Goal: Register for event/course

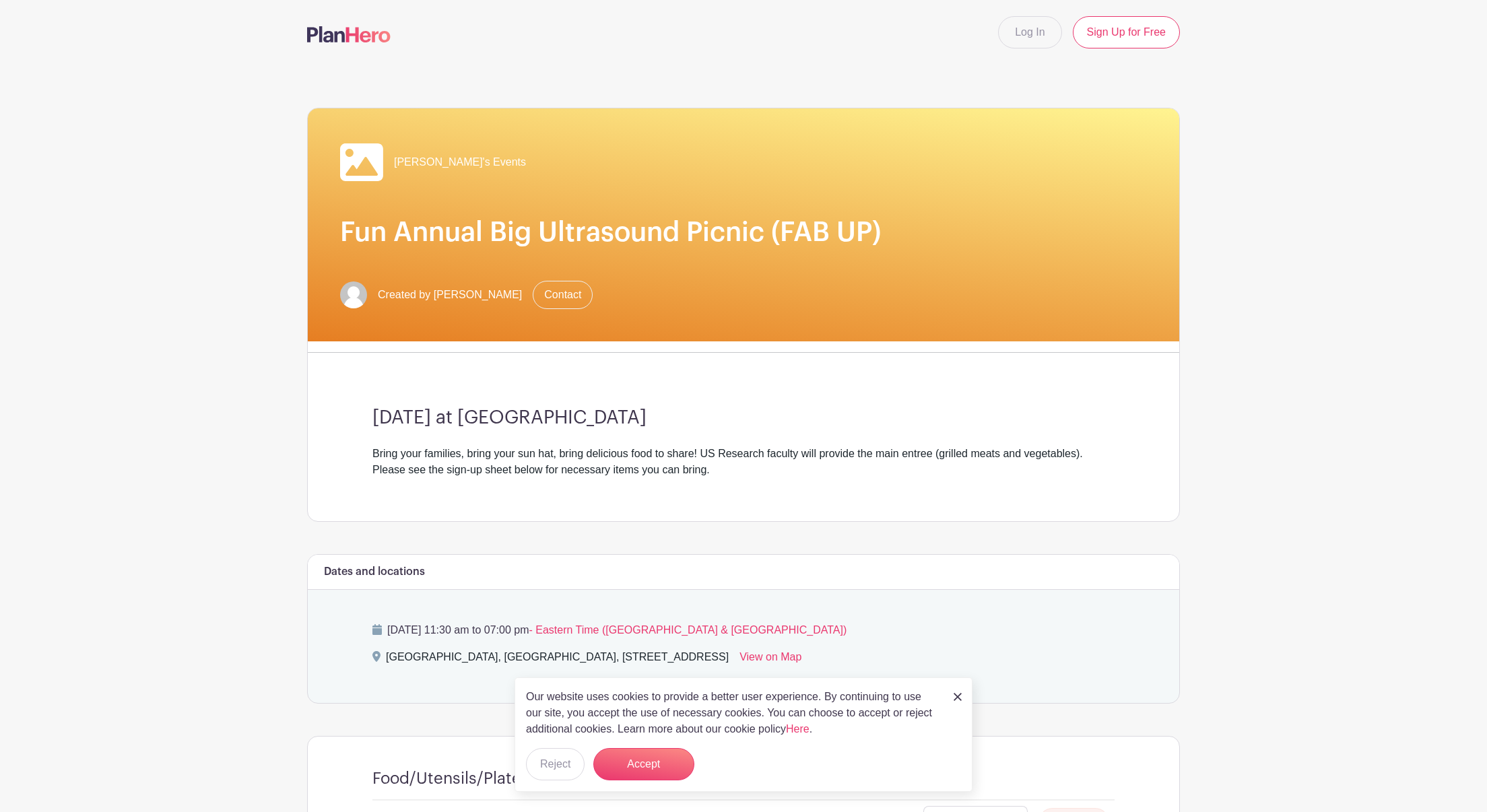
click at [960, 697] on img at bounding box center [958, 697] width 8 height 8
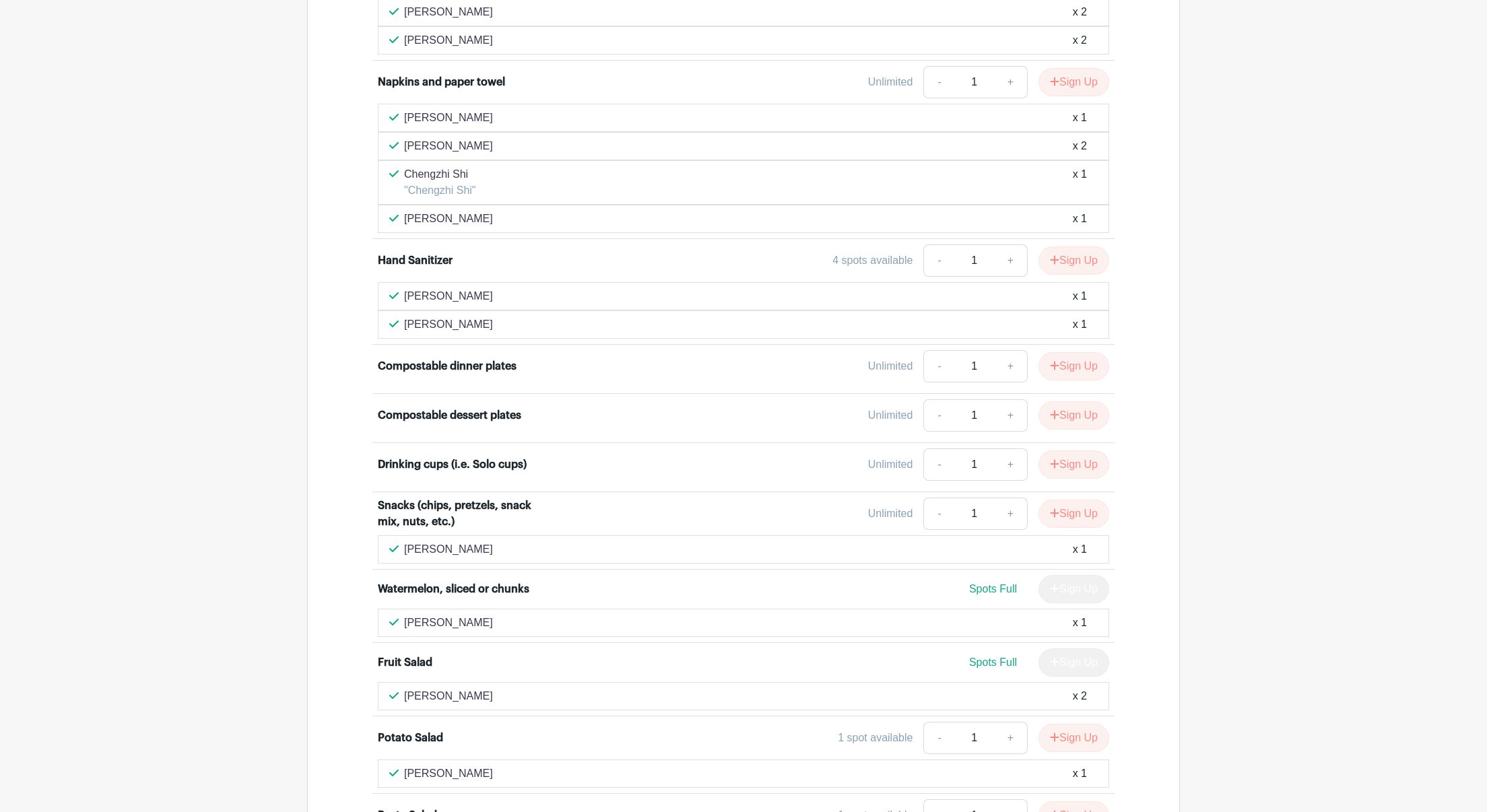
scroll to position [964, 0]
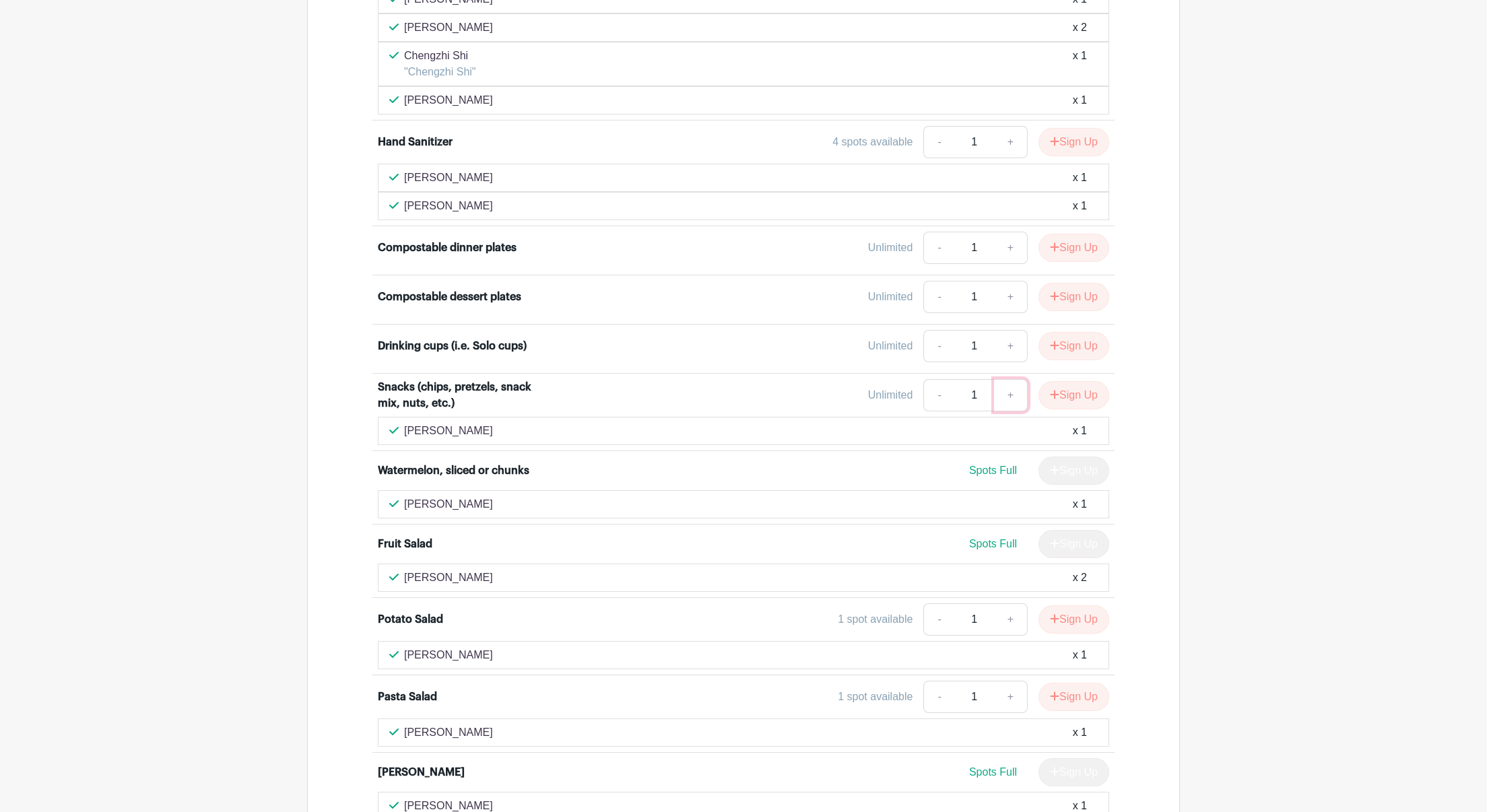
click at [1013, 396] on link "+" at bounding box center [1011, 395] width 33 height 33
click at [937, 395] on link "-" at bounding box center [939, 395] width 31 height 33
type input "1"
click at [1071, 396] on button "Sign Up" at bounding box center [1073, 395] width 70 height 28
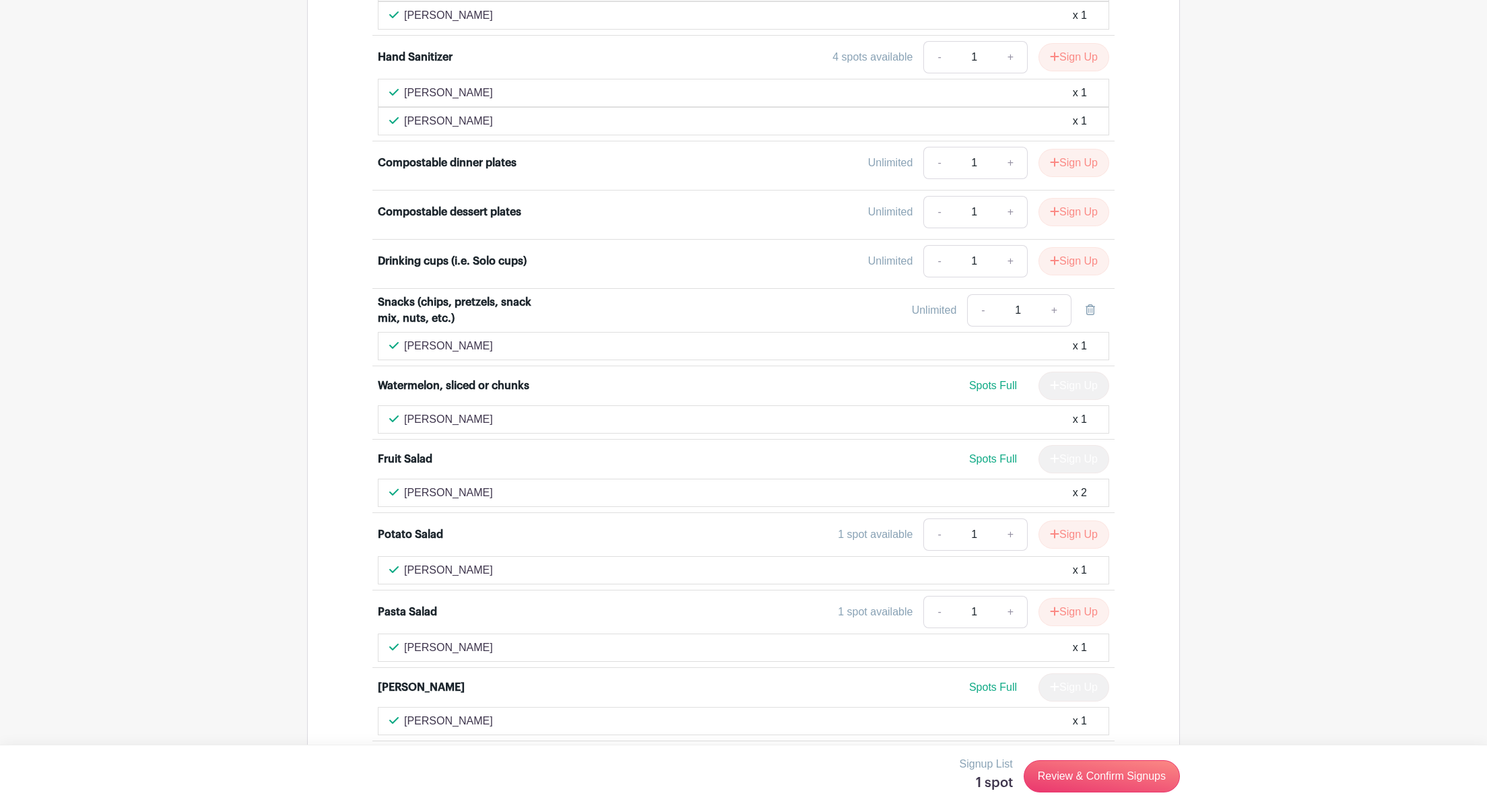
scroll to position [1053, 0]
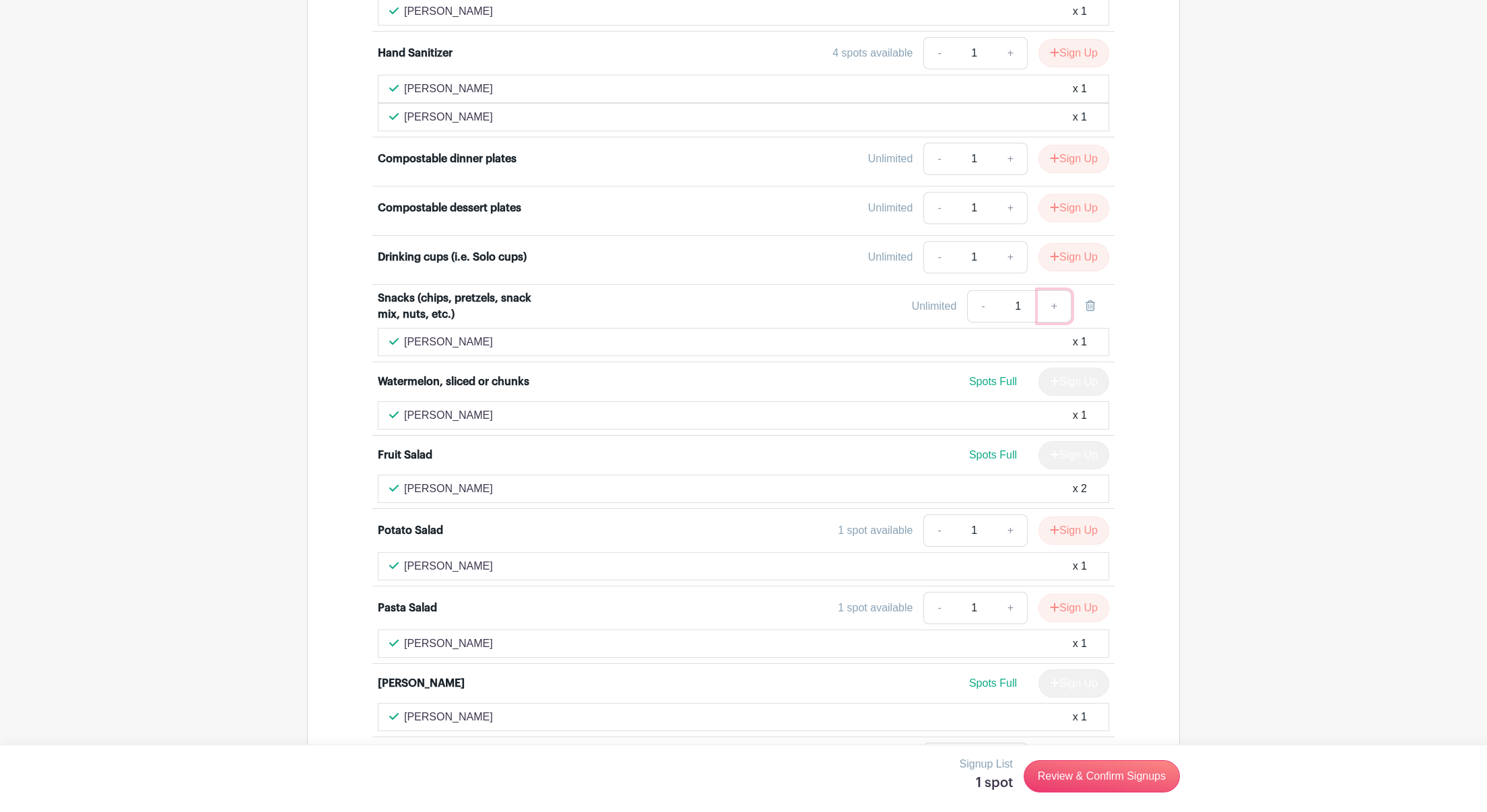
click at [1055, 306] on link "+" at bounding box center [1055, 306] width 33 height 33
type input "2"
click at [978, 306] on link "-" at bounding box center [982, 306] width 31 height 33
type input "1"
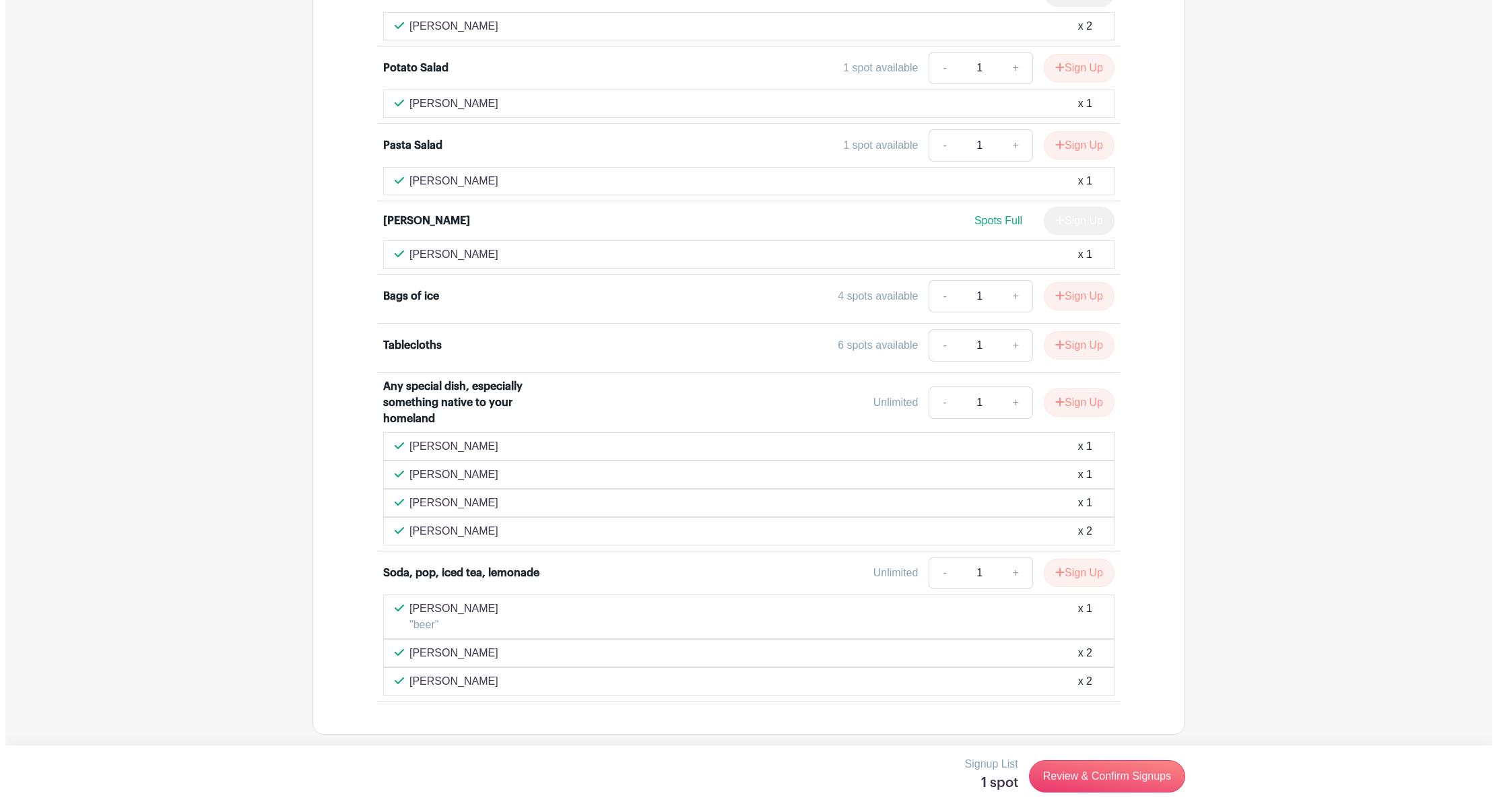
scroll to position [1518, 0]
click at [1088, 784] on link "Review & Confirm Signups" at bounding box center [1102, 776] width 156 height 33
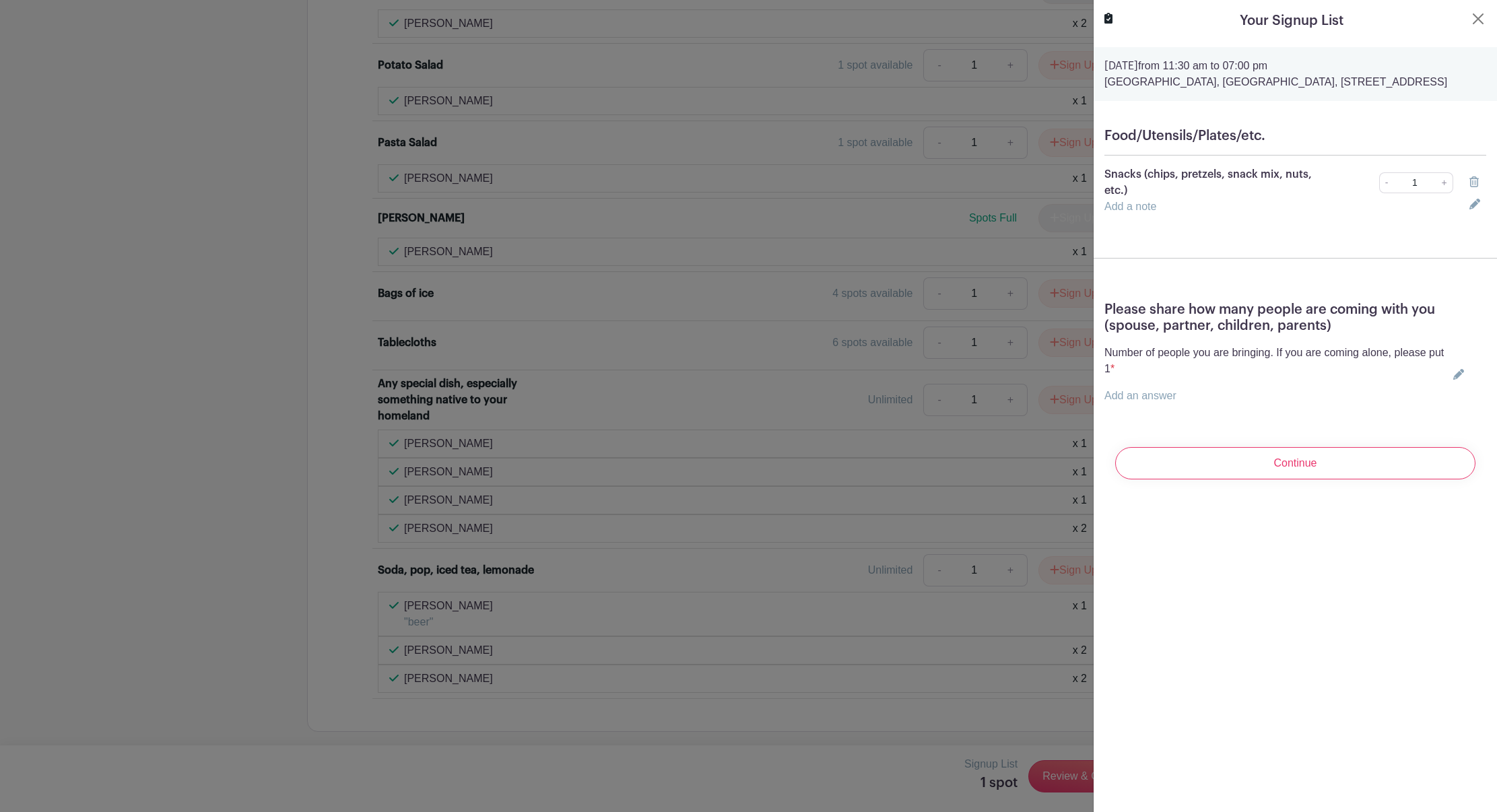
click at [1155, 212] on link "Add a note" at bounding box center [1130, 206] width 52 height 11
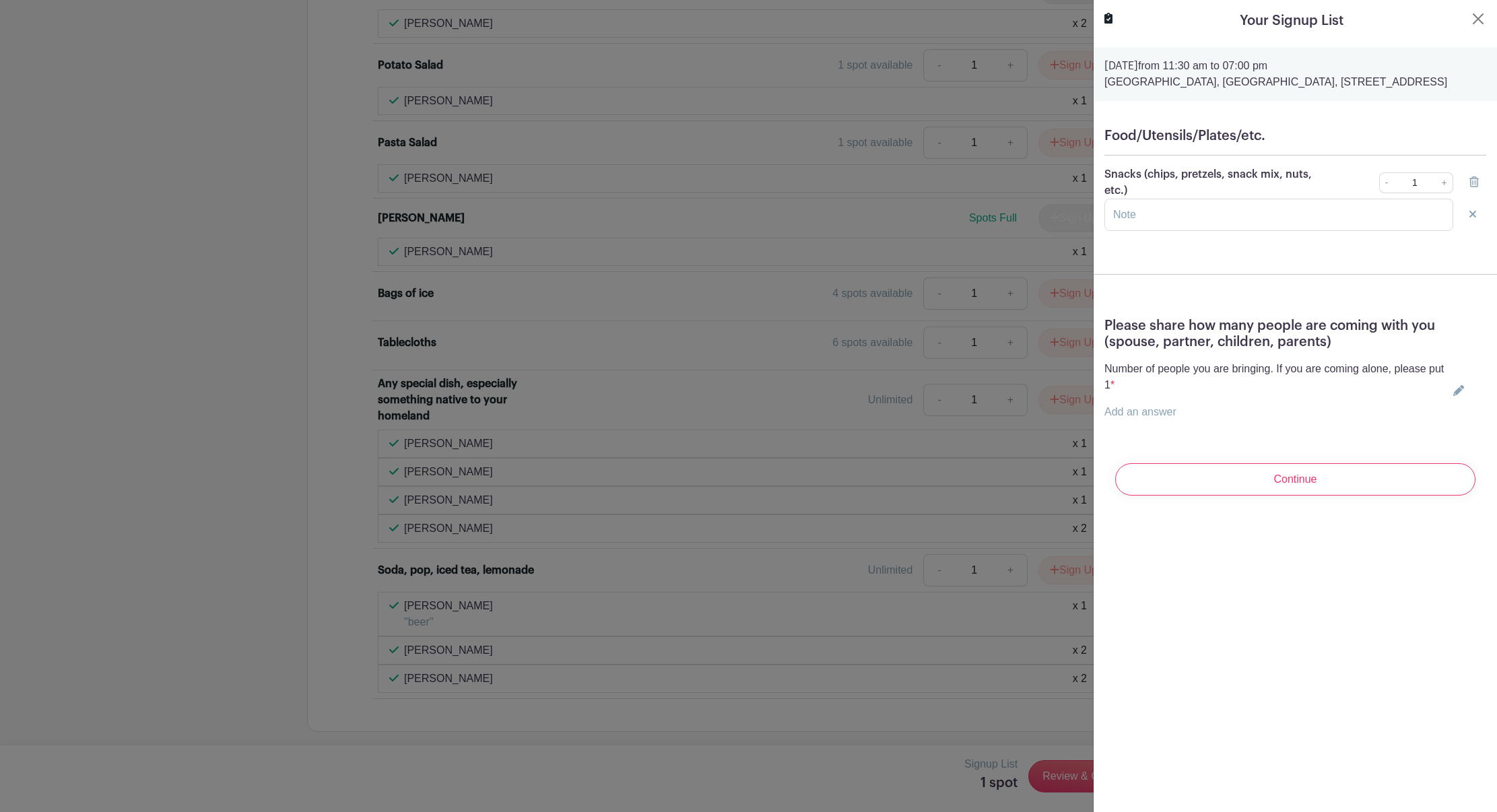
click at [1158, 417] on link "Add an answer" at bounding box center [1140, 411] width 72 height 11
click at [1161, 420] on input "text" at bounding box center [1281, 404] width 353 height 33
type input "1"
click at [1221, 495] on input "Continue" at bounding box center [1295, 479] width 360 height 33
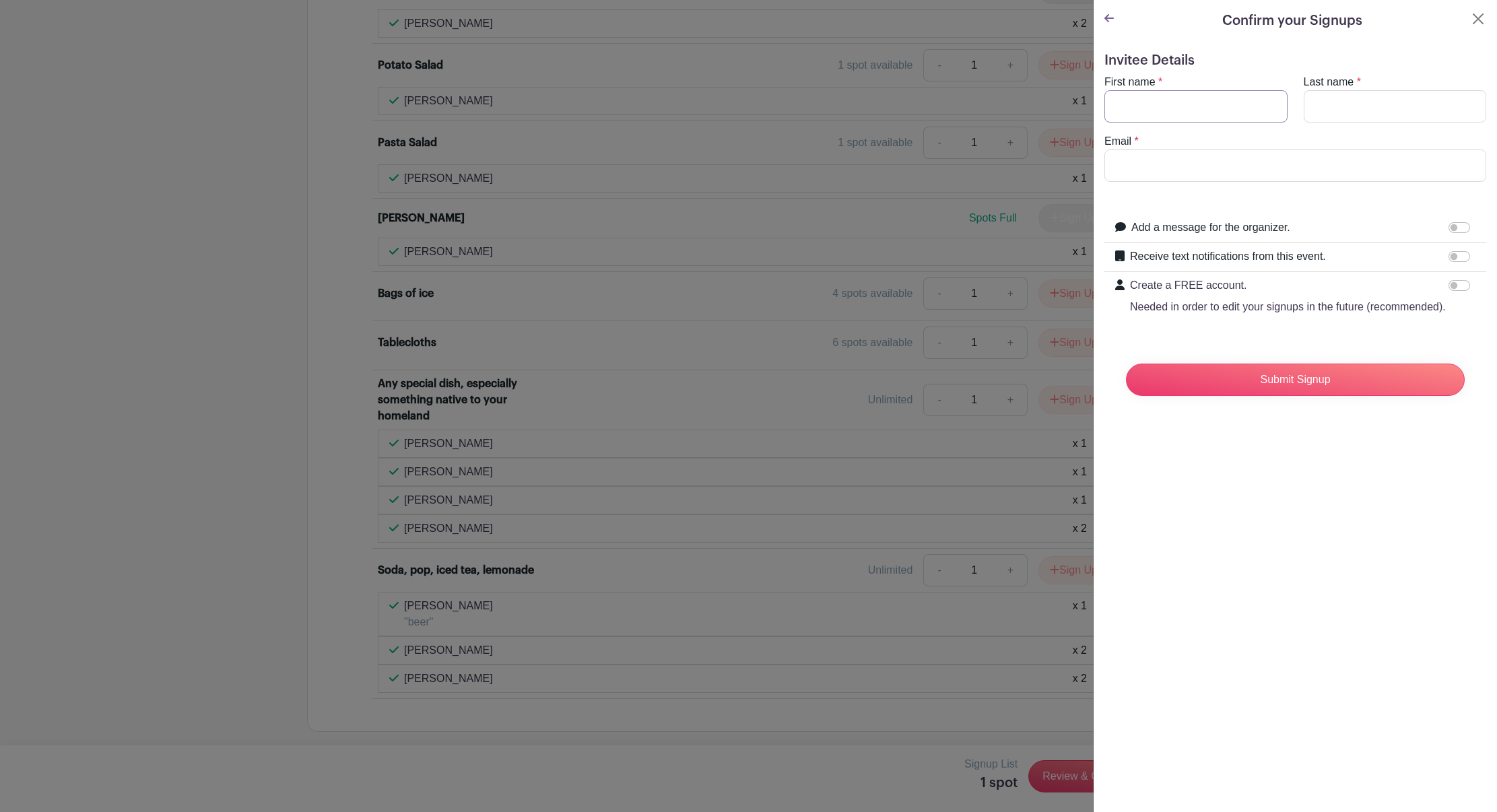
click at [1186, 117] on input "First name" at bounding box center [1196, 106] width 183 height 33
type input "Zhonglin"
click at [1361, 108] on input "Last name" at bounding box center [1395, 106] width 183 height 33
type input "Lu"
click at [1250, 187] on form "Invitee Details First name * [PERSON_NAME] Last name * [PERSON_NAME] Email * Ad…" at bounding box center [1295, 229] width 382 height 354
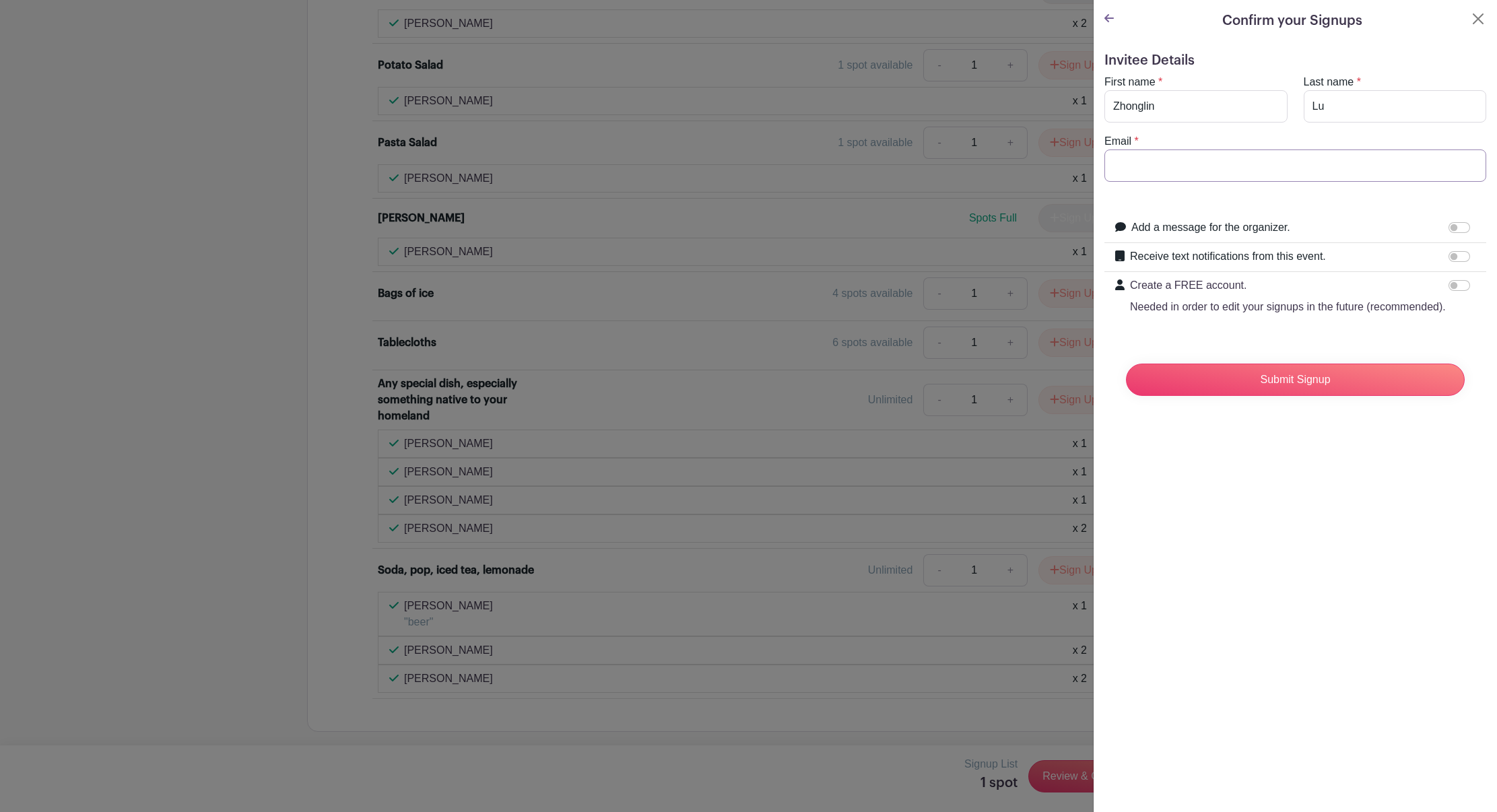
click at [1249, 177] on input "Email" at bounding box center [1295, 165] width 382 height 33
type input "[EMAIL_ADDRESS][DOMAIN_NAME]"
click at [1311, 395] on input "Submit Signup" at bounding box center [1295, 379] width 339 height 33
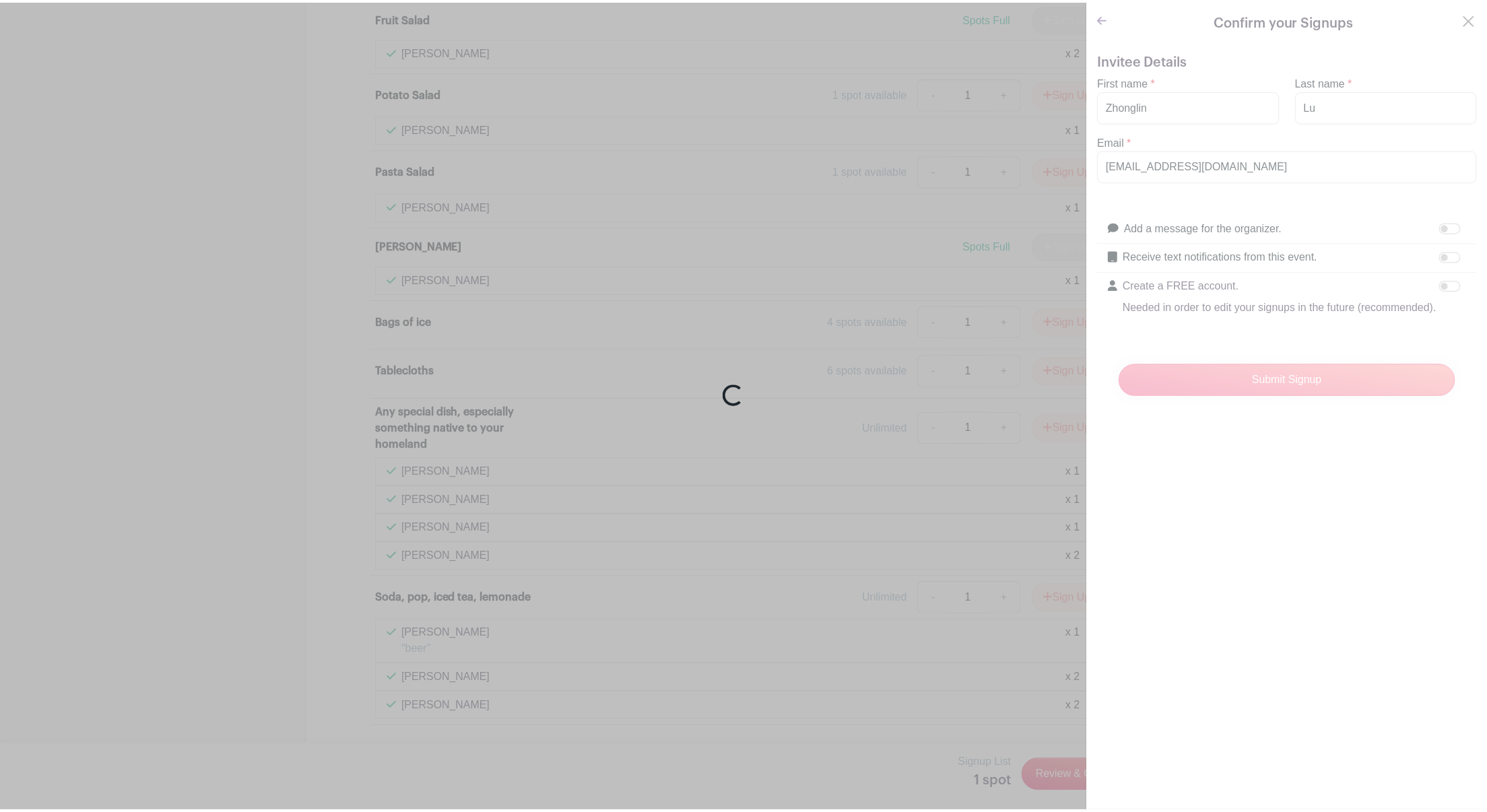
scroll to position [1547, 0]
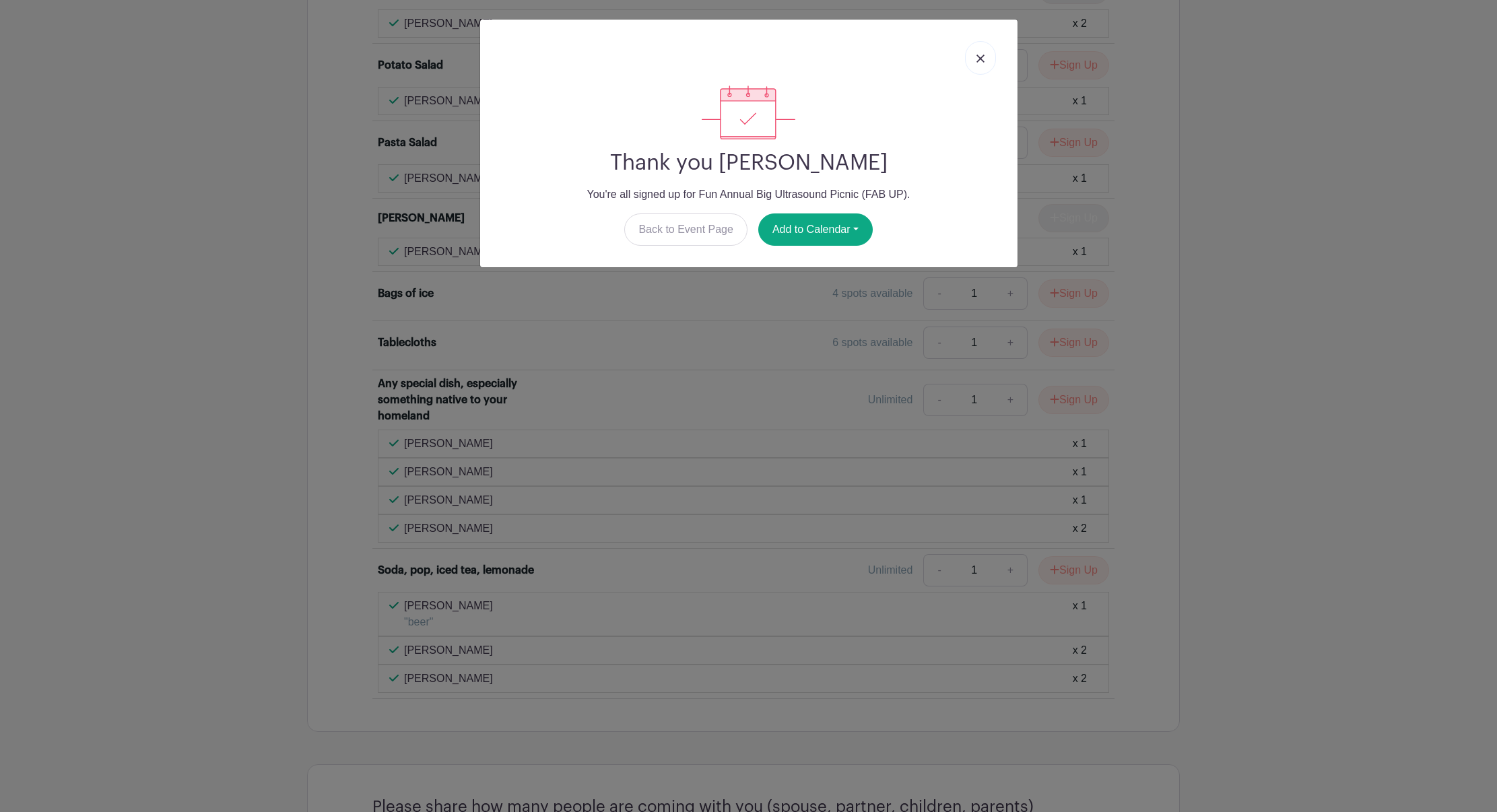
click at [977, 55] on img at bounding box center [980, 58] width 8 height 8
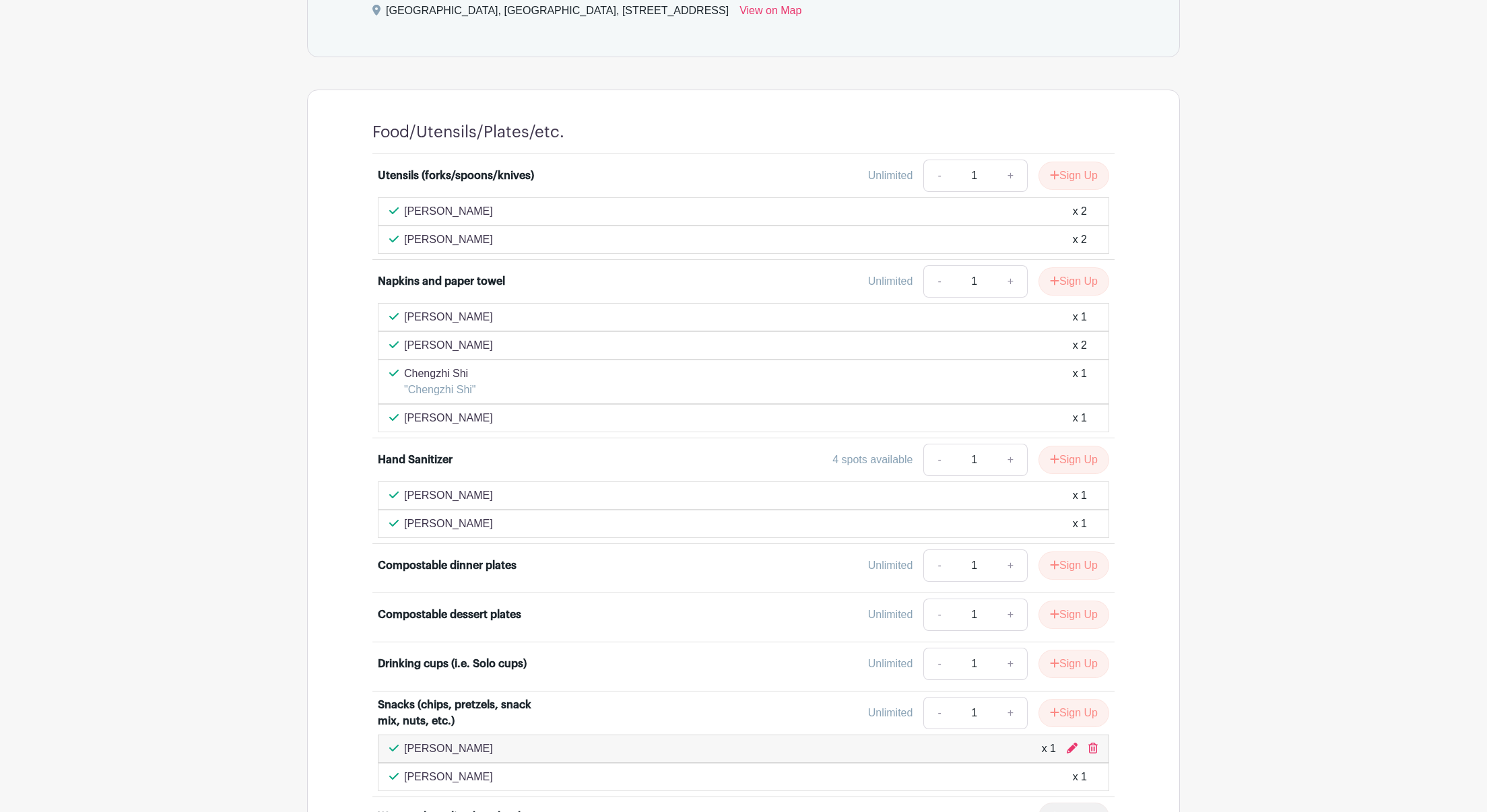
scroll to position [642, 0]
